Goal: Information Seeking & Learning: Learn about a topic

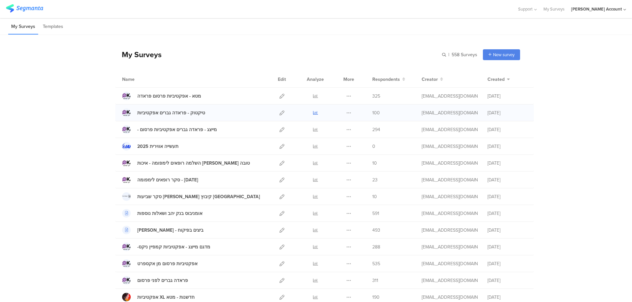
click at [313, 112] on icon at bounding box center [315, 113] width 5 height 5
click at [313, 95] on icon at bounding box center [315, 96] width 5 height 5
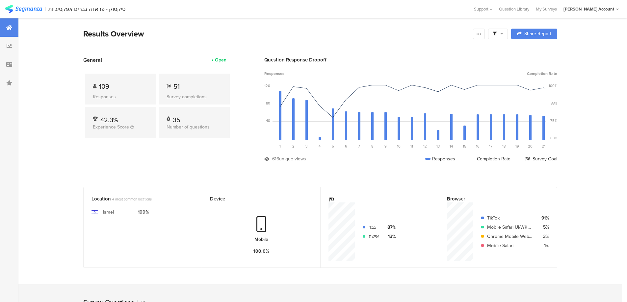
click at [503, 35] on icon at bounding box center [501, 33] width 3 height 5
click at [533, 50] on span at bounding box center [531, 52] width 10 height 5
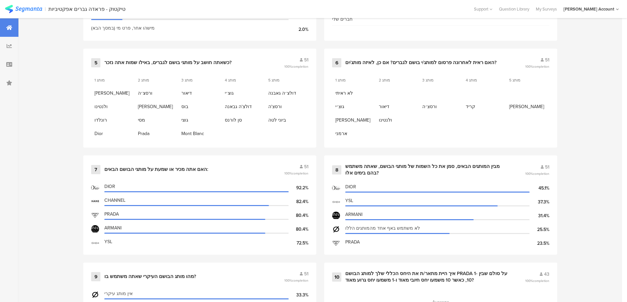
scroll to position [526, 0]
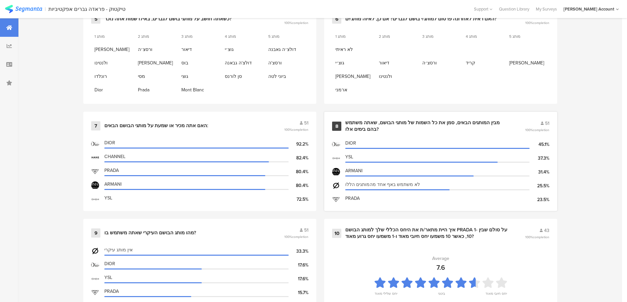
click at [373, 122] on div "מבין המותגים הבאים, סמן את כל השמות של מותגי הבושם, שאתה משתמש בהם בימים אלו?" at bounding box center [427, 126] width 164 height 13
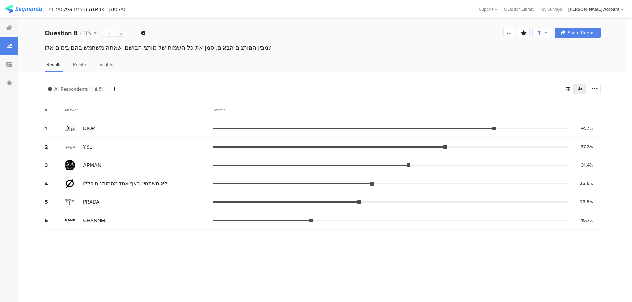
click at [121, 32] on icon at bounding box center [120, 33] width 4 height 4
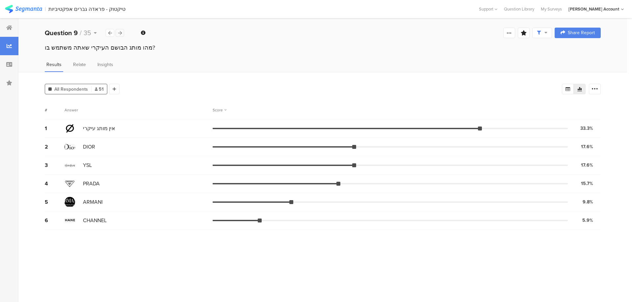
click at [121, 36] on div at bounding box center [119, 33] width 9 height 8
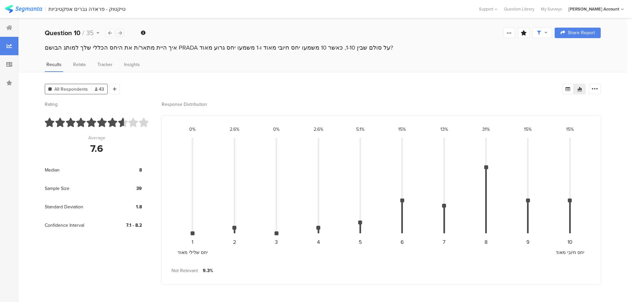
click at [121, 36] on div at bounding box center [119, 33] width 9 height 8
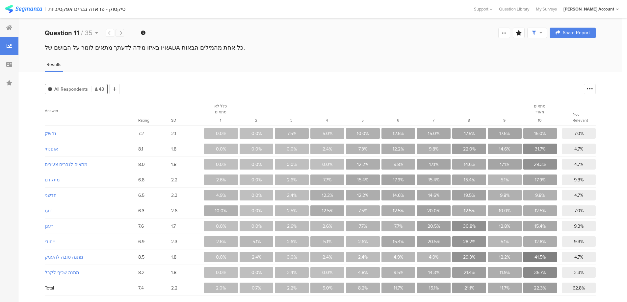
click at [124, 30] on div at bounding box center [119, 33] width 9 height 8
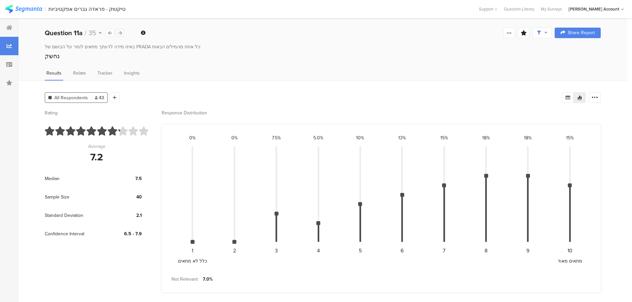
click at [123, 30] on div at bounding box center [119, 33] width 9 height 8
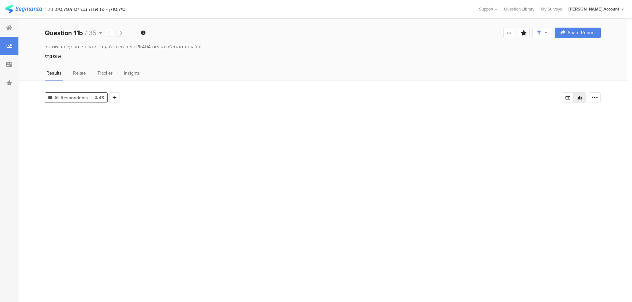
click at [123, 30] on div at bounding box center [119, 33] width 9 height 8
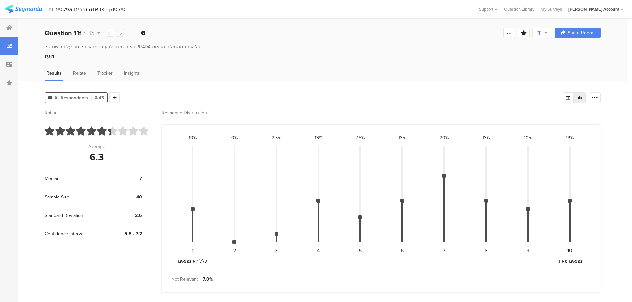
click at [122, 30] on div at bounding box center [119, 33] width 9 height 8
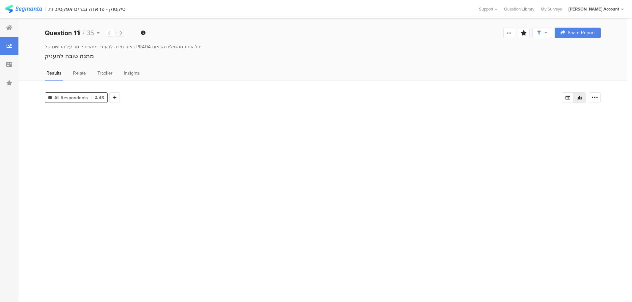
click at [122, 30] on div at bounding box center [119, 33] width 9 height 8
click at [122, 31] on div at bounding box center [119, 33] width 9 height 8
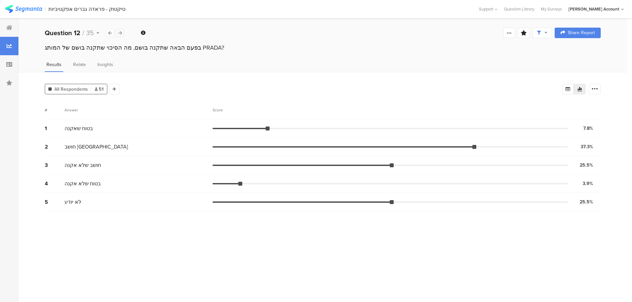
click at [122, 31] on div at bounding box center [119, 33] width 9 height 8
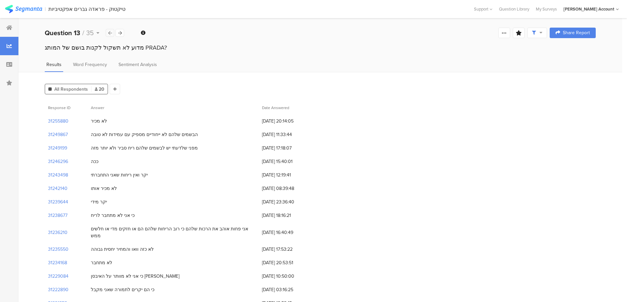
click at [112, 32] on div at bounding box center [110, 33] width 9 height 8
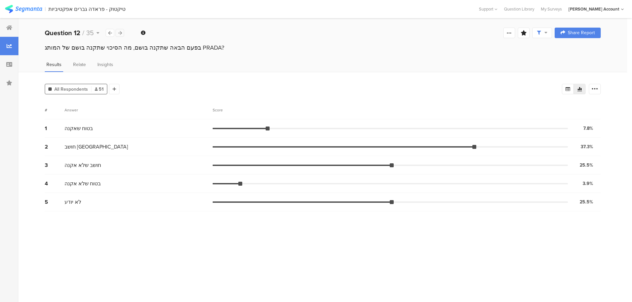
click at [123, 36] on div at bounding box center [119, 33] width 9 height 8
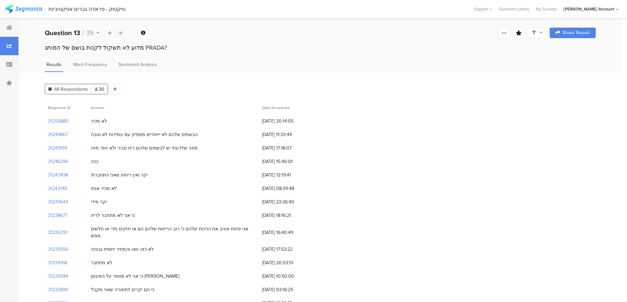
click at [123, 36] on div at bounding box center [119, 33] width 9 height 8
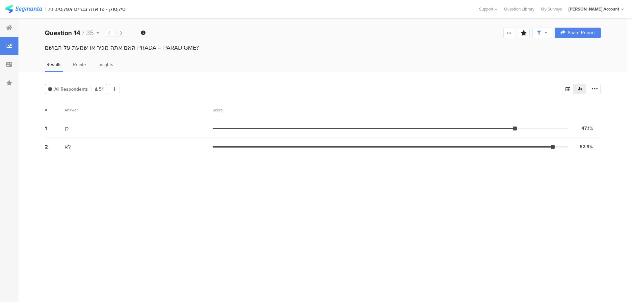
click at [123, 36] on div at bounding box center [119, 33] width 9 height 8
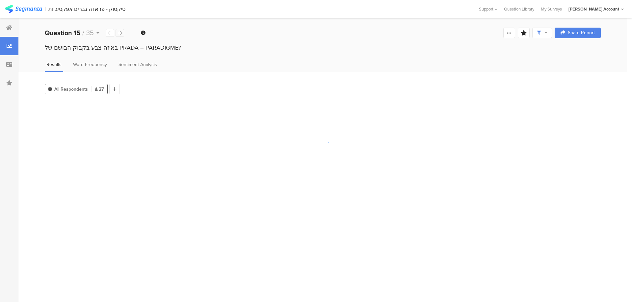
click at [123, 36] on div at bounding box center [119, 33] width 9 height 8
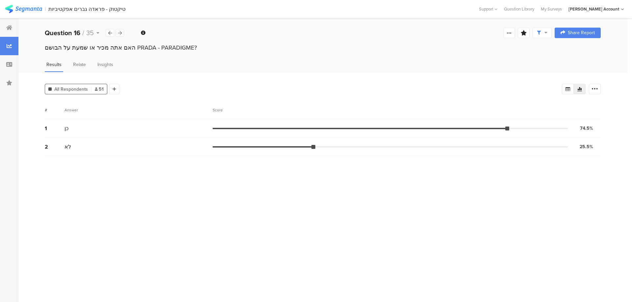
click at [118, 31] on icon at bounding box center [120, 33] width 4 height 4
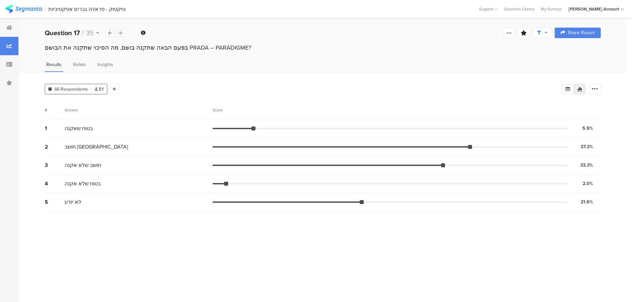
click at [120, 33] on icon at bounding box center [120, 33] width 4 height 4
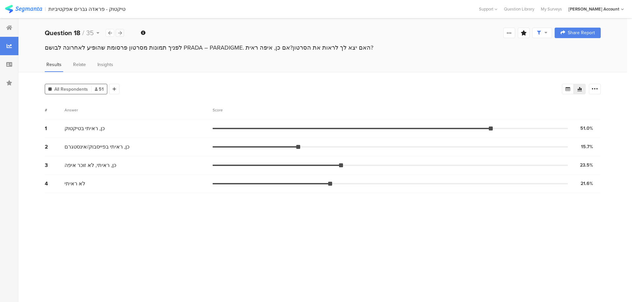
click at [120, 32] on icon at bounding box center [120, 33] width 4 height 4
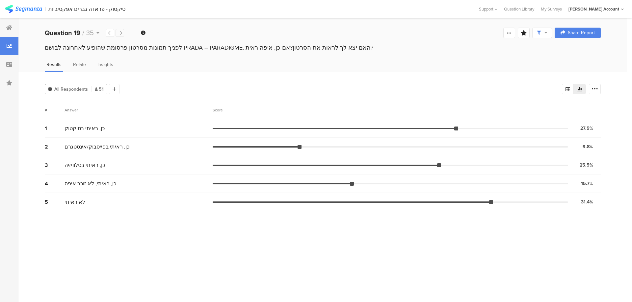
click at [120, 32] on icon at bounding box center [120, 33] width 4 height 4
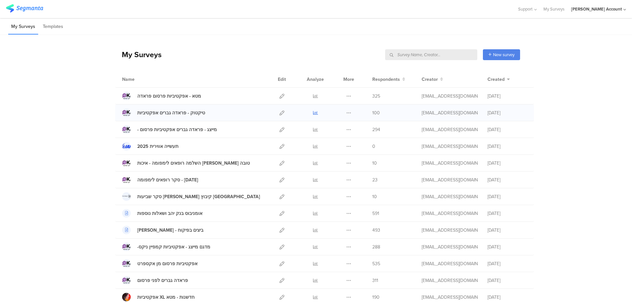
click at [313, 111] on icon at bounding box center [315, 113] width 5 height 5
